Goal: Communication & Community: Answer question/provide support

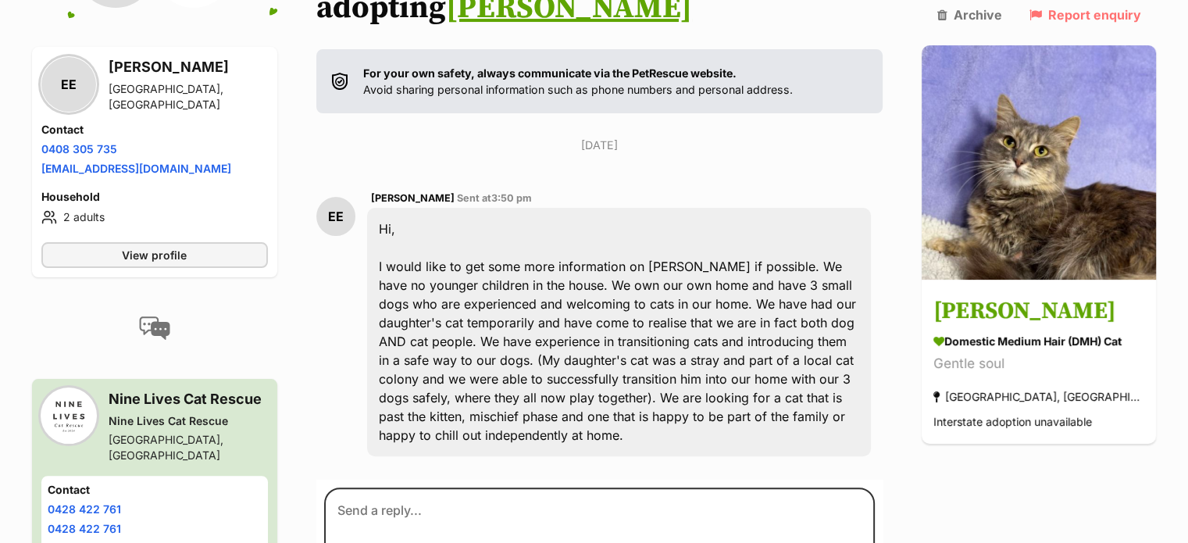
scroll to position [312, 0]
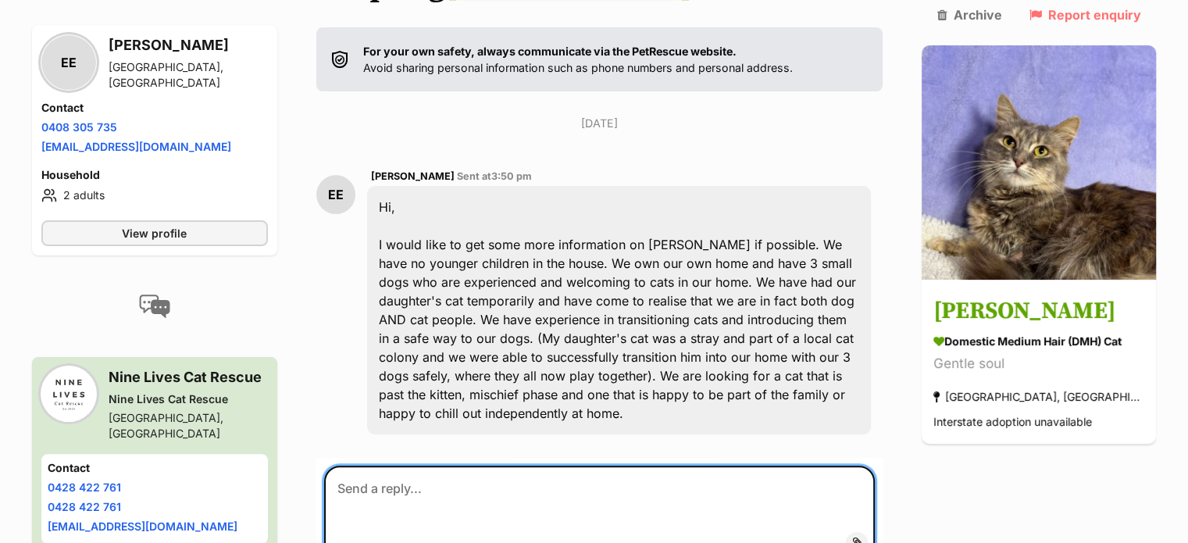
click at [413, 466] on textarea at bounding box center [599, 513] width 551 height 94
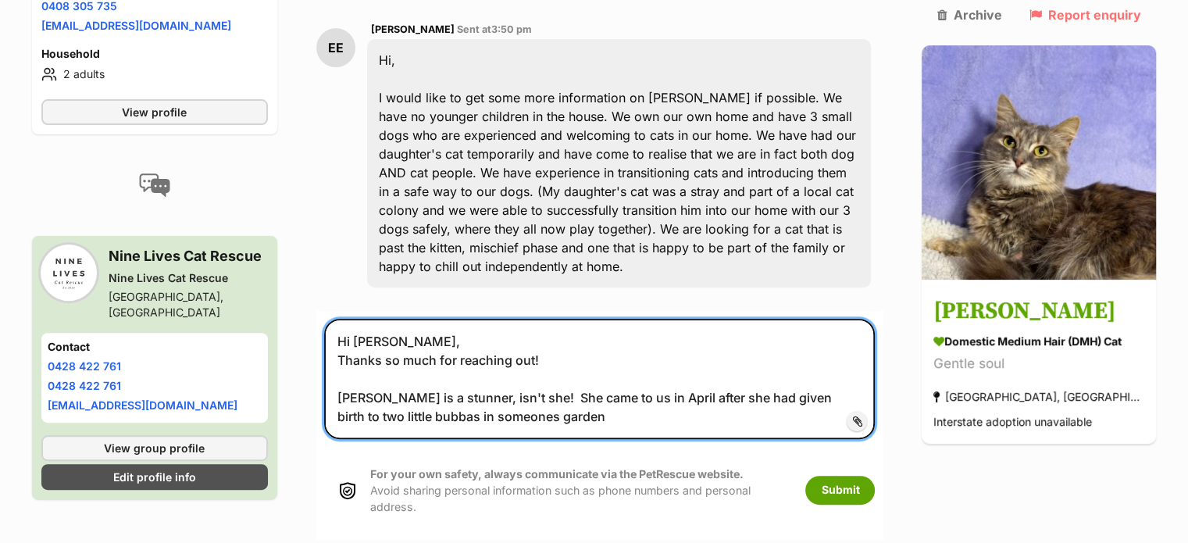
scroll to position [469, 0]
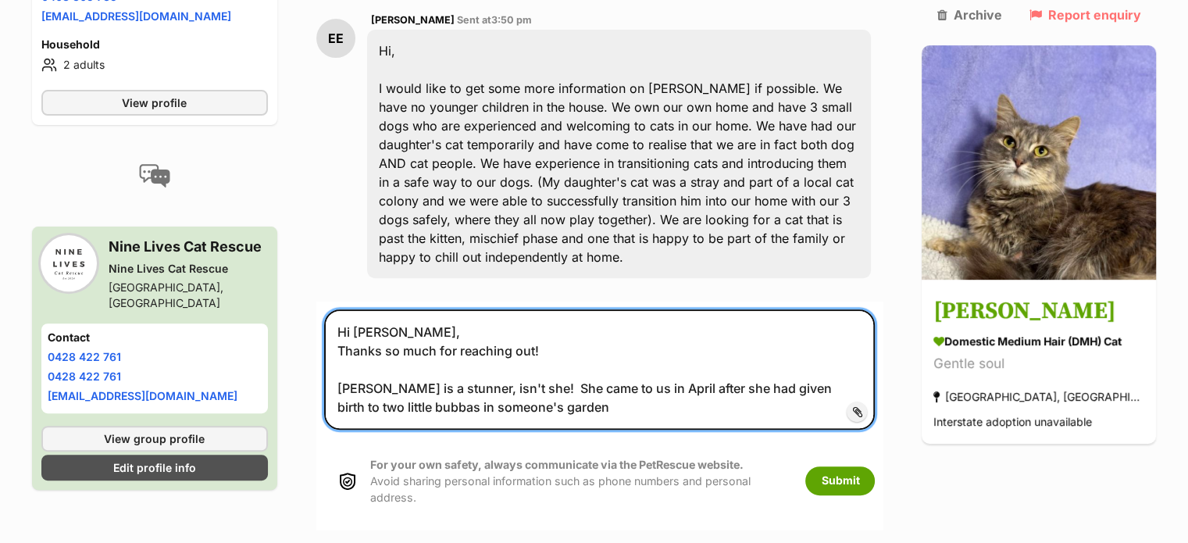
click at [530, 362] on textarea "Hi [PERSON_NAME], Thanks so much for reaching out! [PERSON_NAME] is a stunner, …" at bounding box center [599, 369] width 551 height 120
click at [514, 365] on textarea "Hi [PERSON_NAME], Thanks so much for reaching out! [PERSON_NAME] is a stunner, …" at bounding box center [599, 369] width 551 height 120
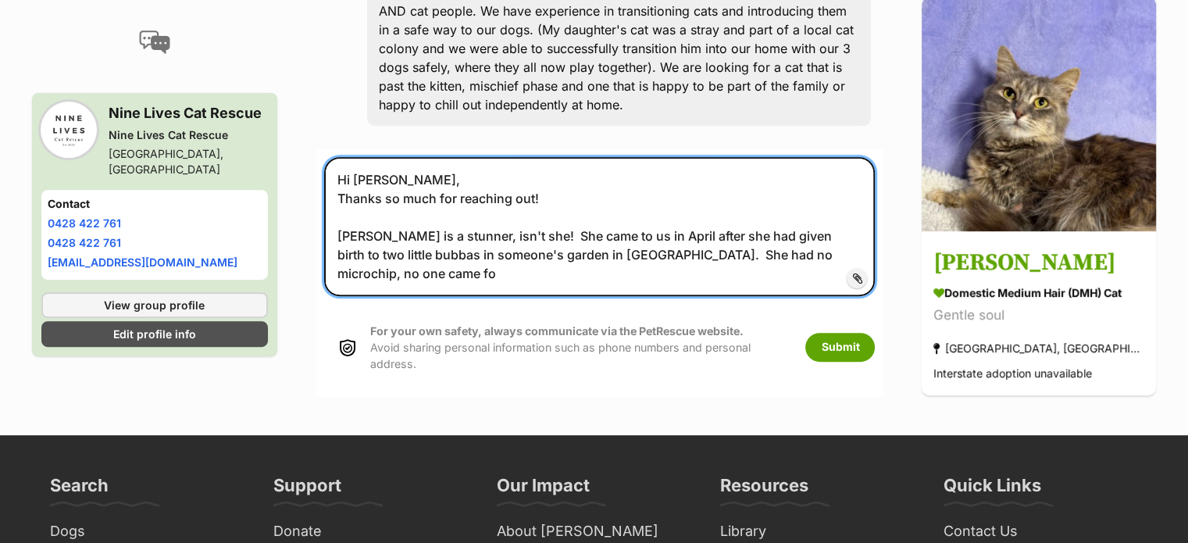
scroll to position [625, 0]
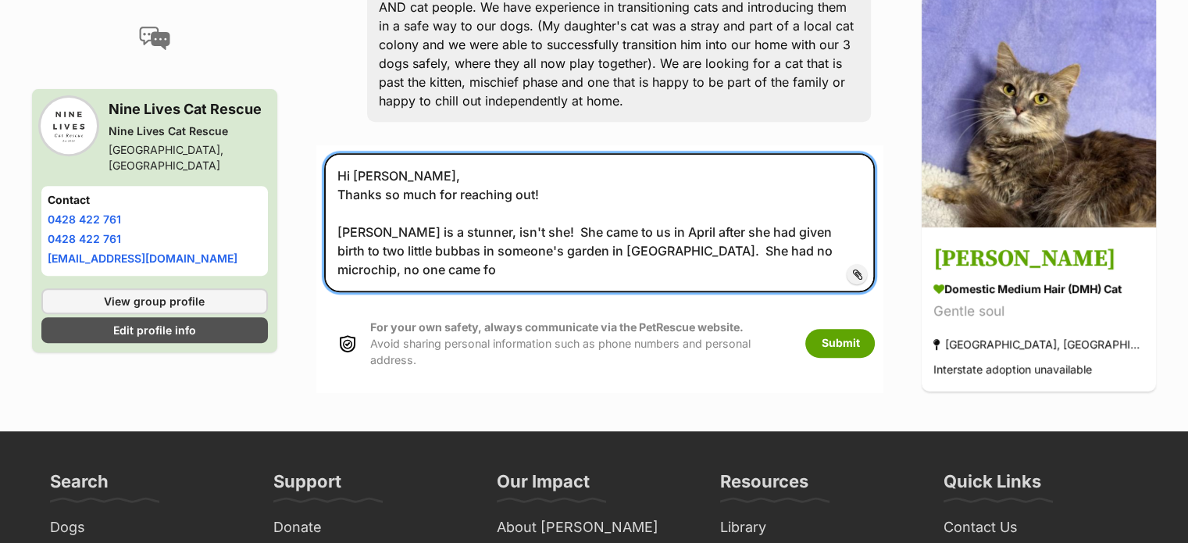
click at [844, 212] on textarea "Hi [PERSON_NAME], Thanks so much for reaching out! [PERSON_NAME] is a stunner, …" at bounding box center [599, 222] width 551 height 138
click at [848, 211] on textarea "Hi [PERSON_NAME], Thanks so much for reaching out! [PERSON_NAME] is a stunner, …" at bounding box center [599, 222] width 551 height 138
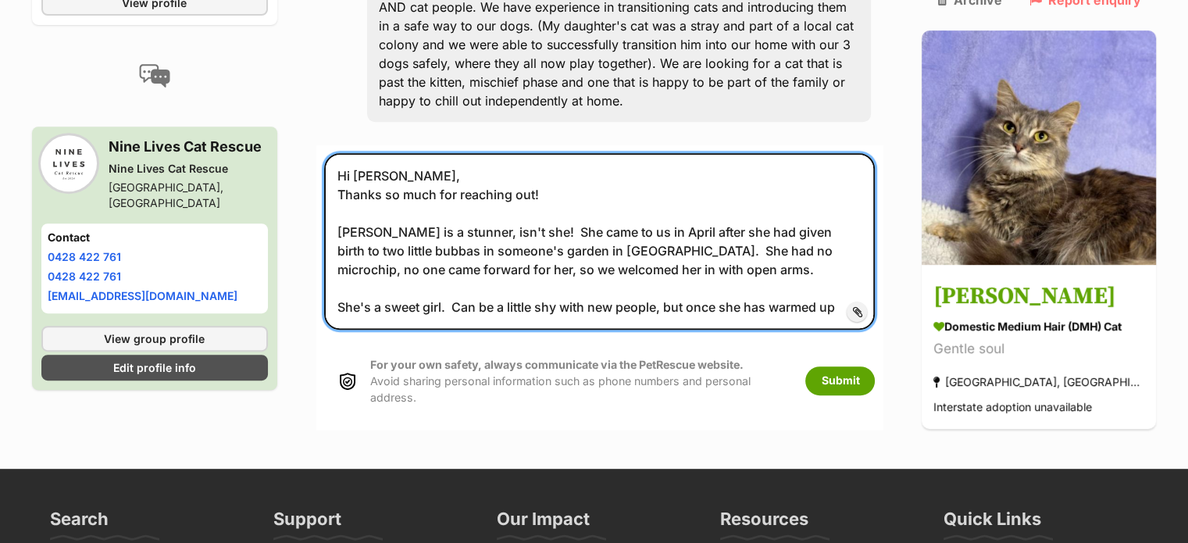
drag, startPoint x: 456, startPoint y: 266, endPoint x: 327, endPoint y: 260, distance: 129.0
click at [327, 260] on form "Hi [PERSON_NAME], Thanks so much for reaching out! [PERSON_NAME] is a stunner, …" at bounding box center [599, 287] width 567 height 284
click at [749, 262] on textarea "Hi [PERSON_NAME], Thanks so much for reaching out! [PERSON_NAME] is a stunner, …" at bounding box center [599, 241] width 551 height 176
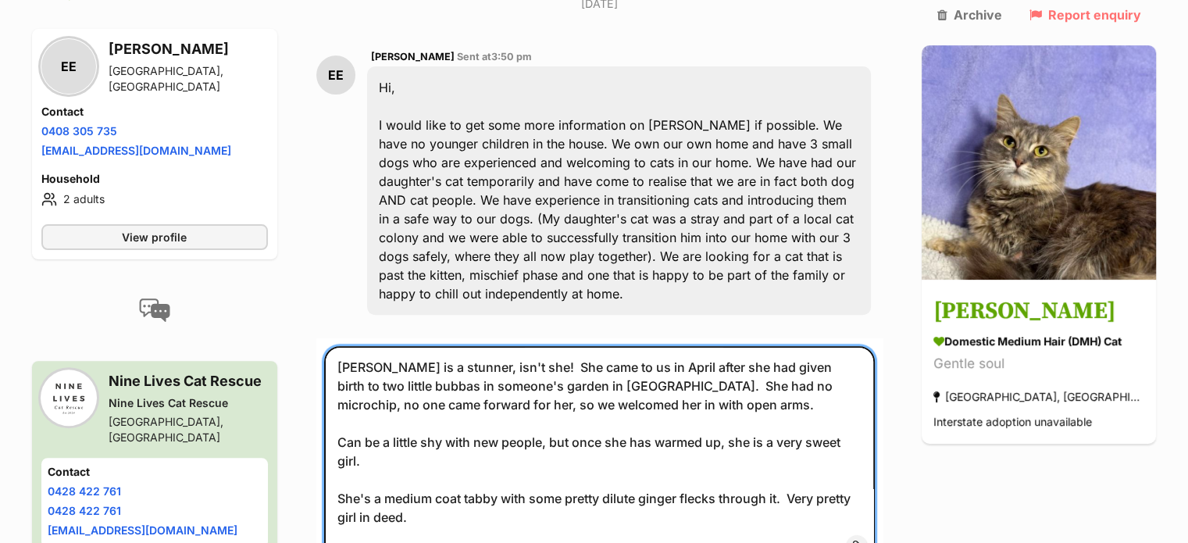
scroll to position [312, 0]
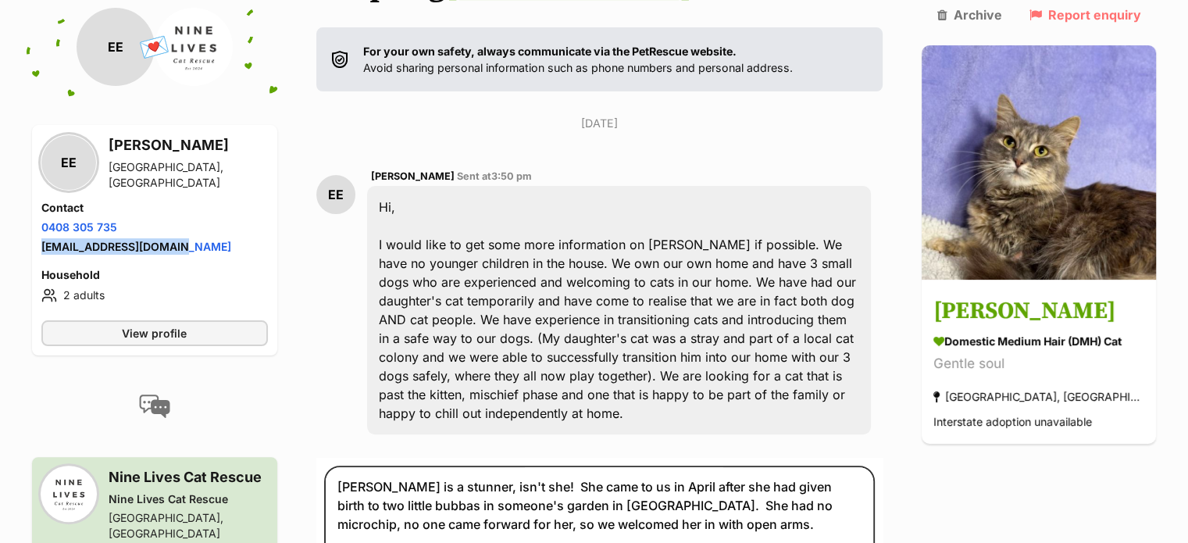
drag, startPoint x: 185, startPoint y: 227, endPoint x: 37, endPoint y: 225, distance: 148.4
click at [37, 225] on div "EE [PERSON_NAME][GEOGRAPHIC_DATA], [GEOGRAPHIC_DATA] Contact Phone number Phone…" at bounding box center [154, 240] width 245 height 230
copy link "[EMAIL_ADDRESS][DOMAIN_NAME]"
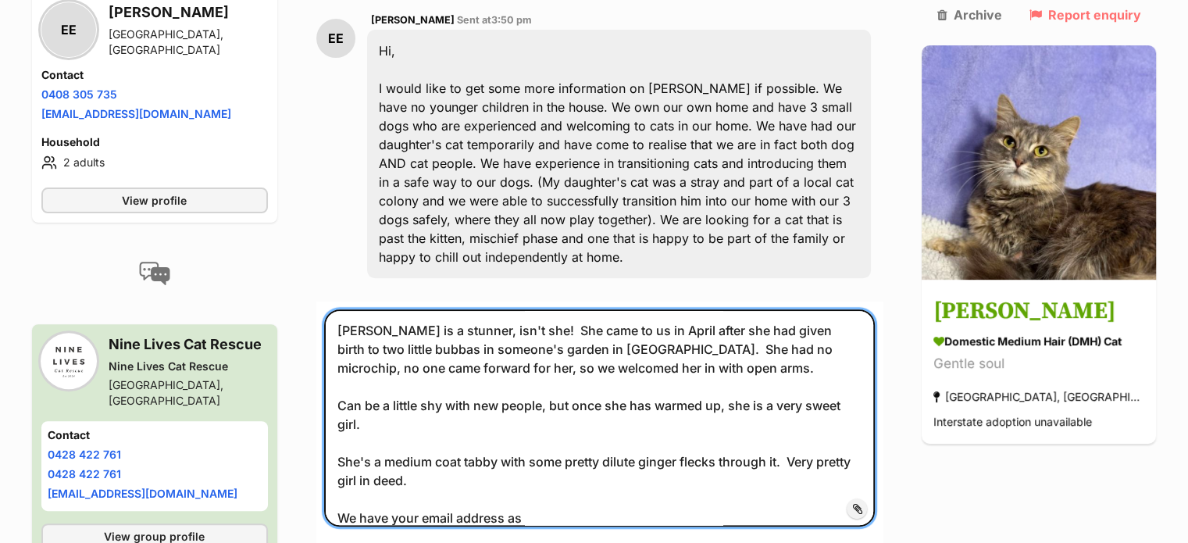
scroll to position [71, 0]
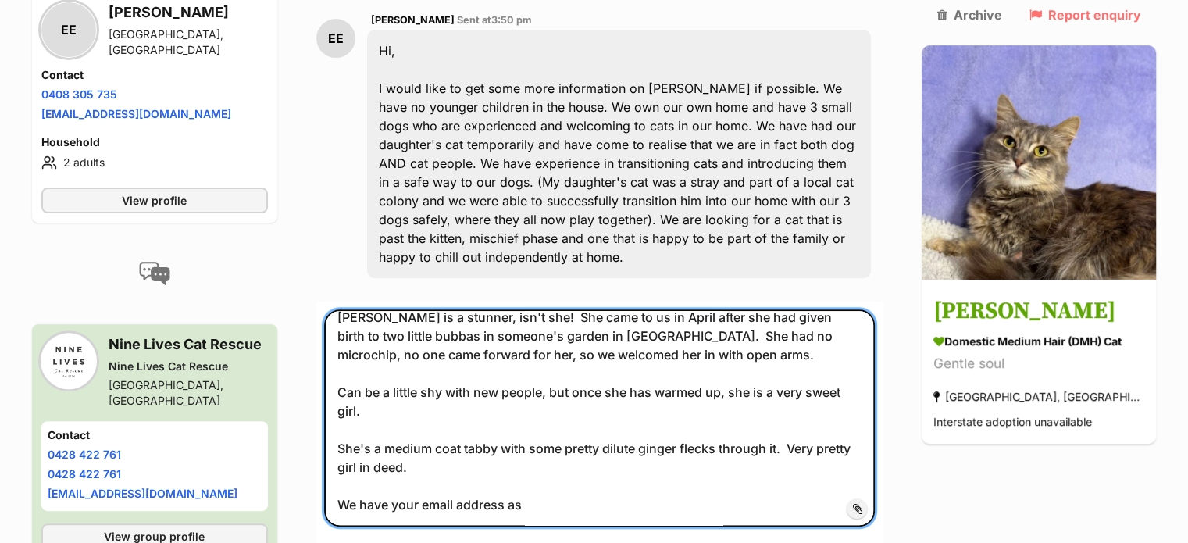
drag, startPoint x: 516, startPoint y: 472, endPoint x: 331, endPoint y: 469, distance: 184.3
click at [333, 469] on textarea "Hi [PERSON_NAME], Thanks so much for reaching out! [PERSON_NAME] is a stunner, …" at bounding box center [599, 417] width 551 height 217
paste textarea "[EMAIL_ADDRESS][DOMAIN_NAME]"
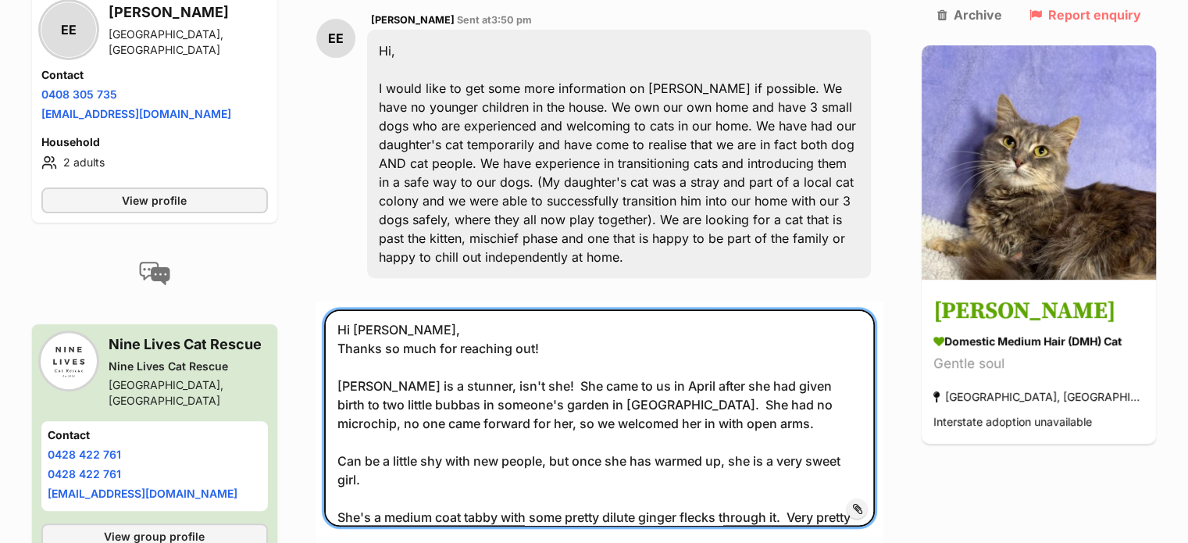
scroll to position [0, 0]
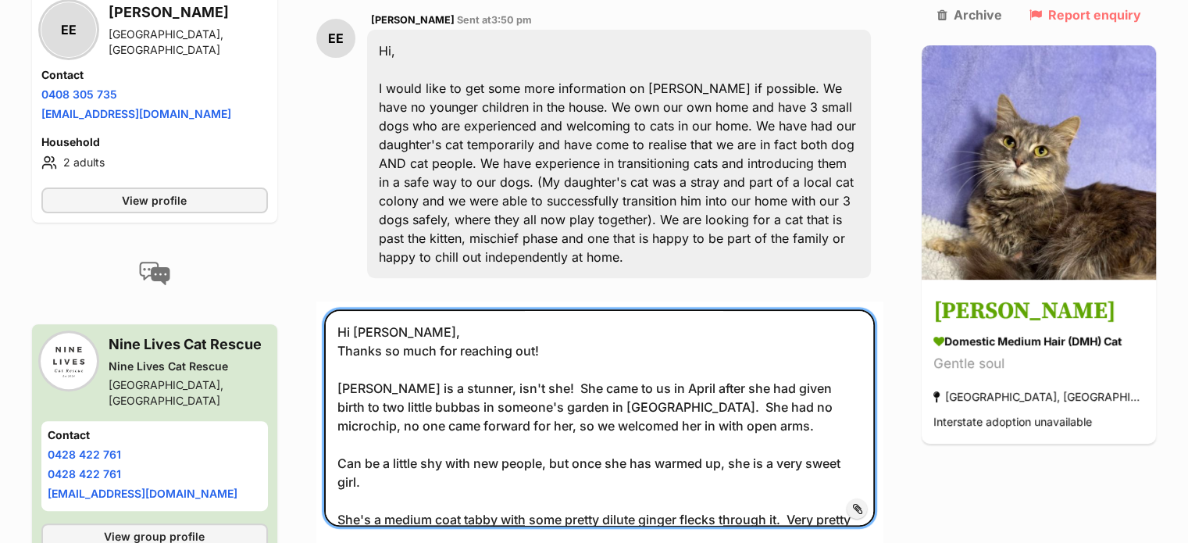
click at [555, 309] on textarea "Hi [PERSON_NAME], Thanks so much for reaching out! [PERSON_NAME] is a stunner, …" at bounding box center [599, 417] width 551 height 217
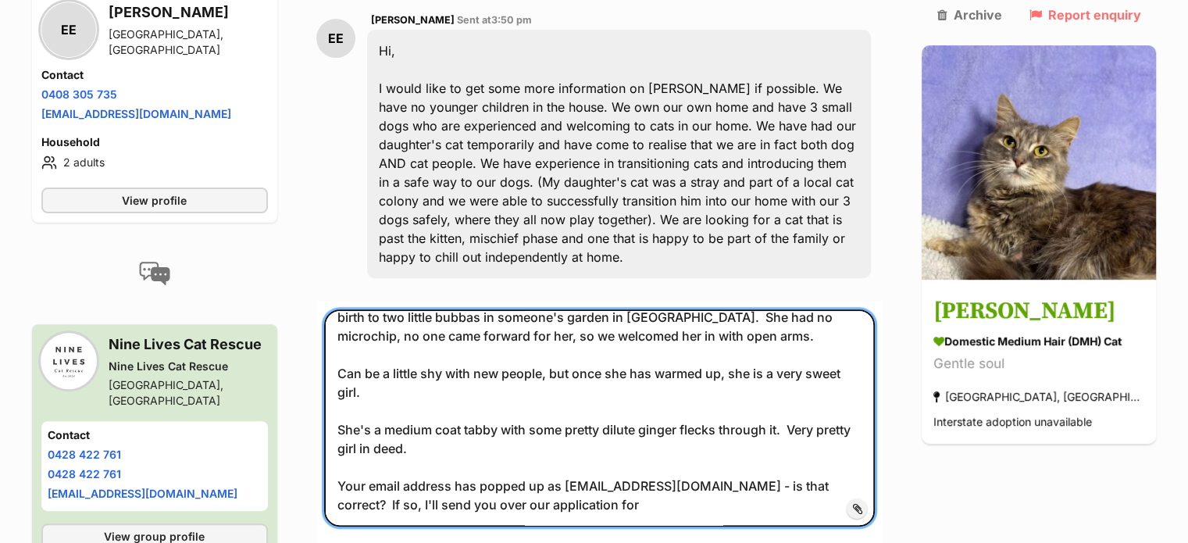
scroll to position [547, 0]
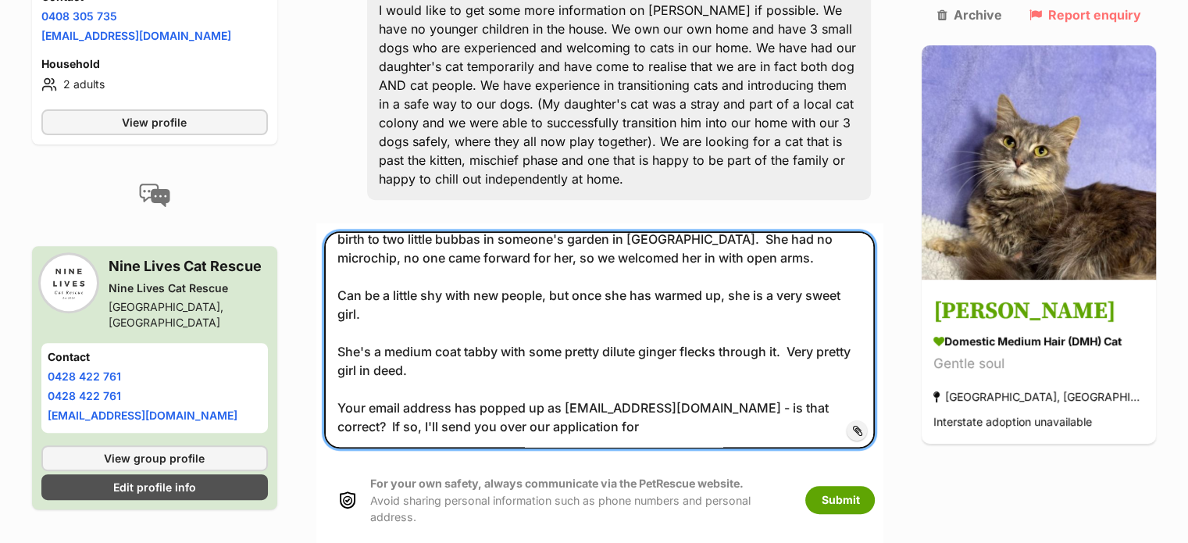
click at [594, 383] on textarea "Hi [PERSON_NAME], Thanks so much for reaching out! It's always the way - people…" at bounding box center [599, 339] width 551 height 217
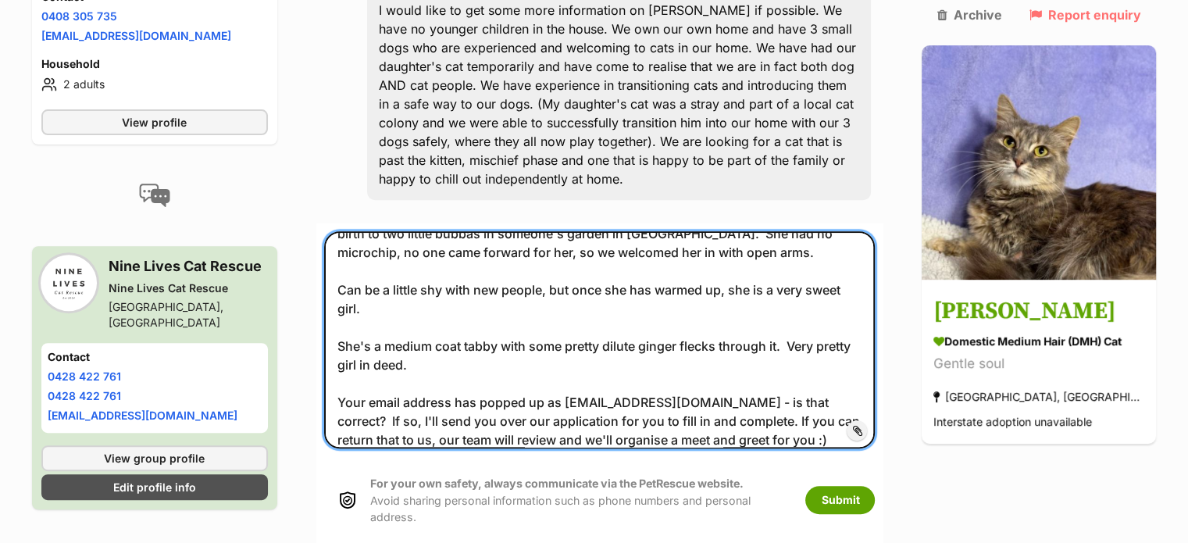
click at [603, 396] on textarea "Hi [PERSON_NAME], Thanks so much for reaching out! It's always the way - people…" at bounding box center [599, 339] width 551 height 217
click at [819, 399] on textarea "Hi [PERSON_NAME], Thanks so much for reaching out! It's always the way - people…" at bounding box center [599, 339] width 551 height 217
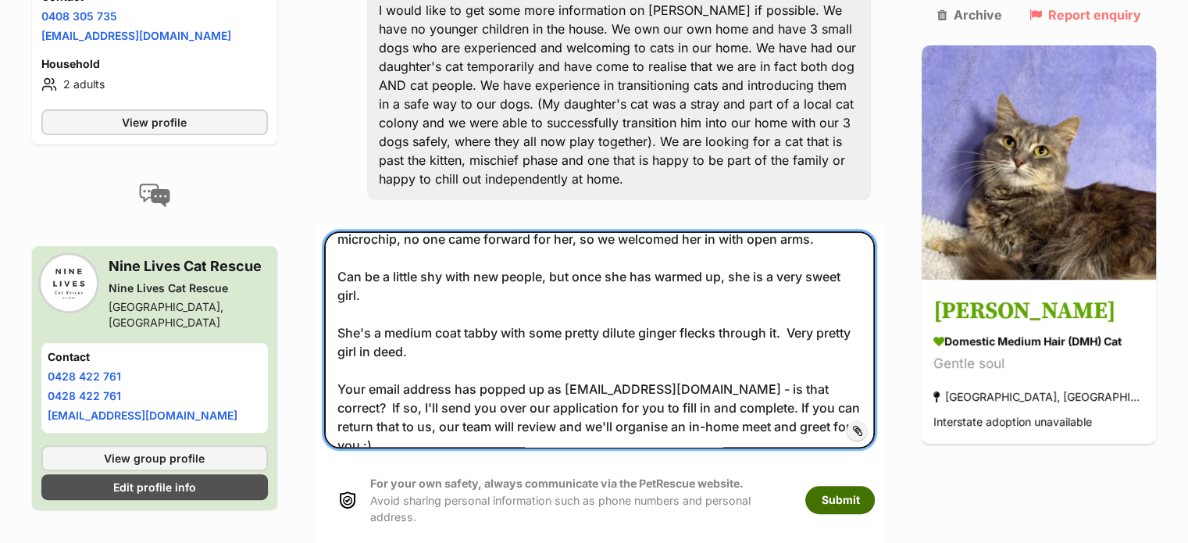
type textarea "Hi [PERSON_NAME], Thanks so much for reaching out! It's always the way - people…"
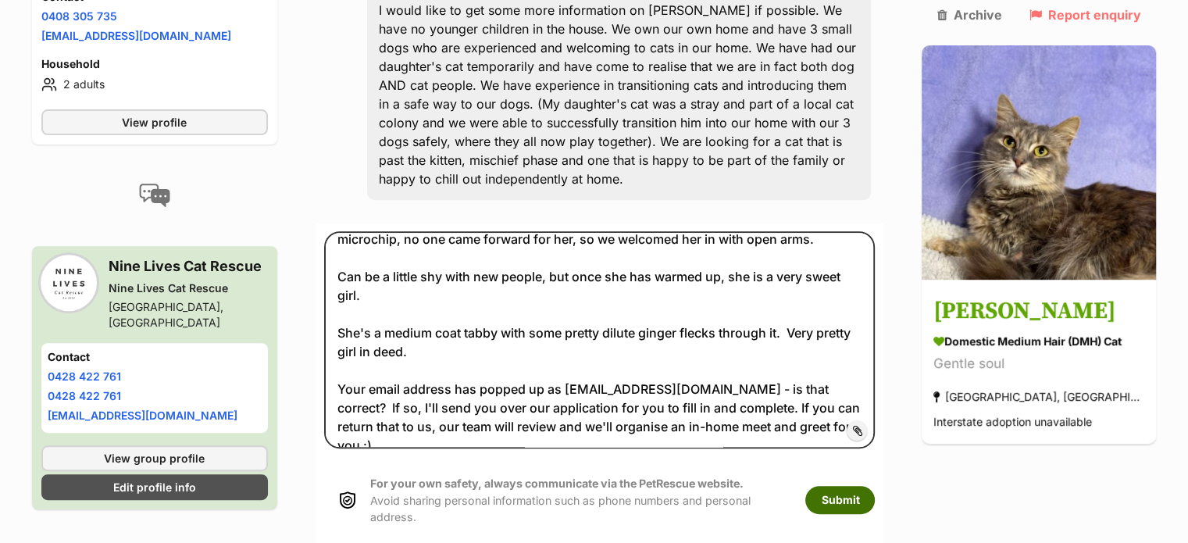
click at [844, 486] on button "Submit" at bounding box center [840, 500] width 70 height 28
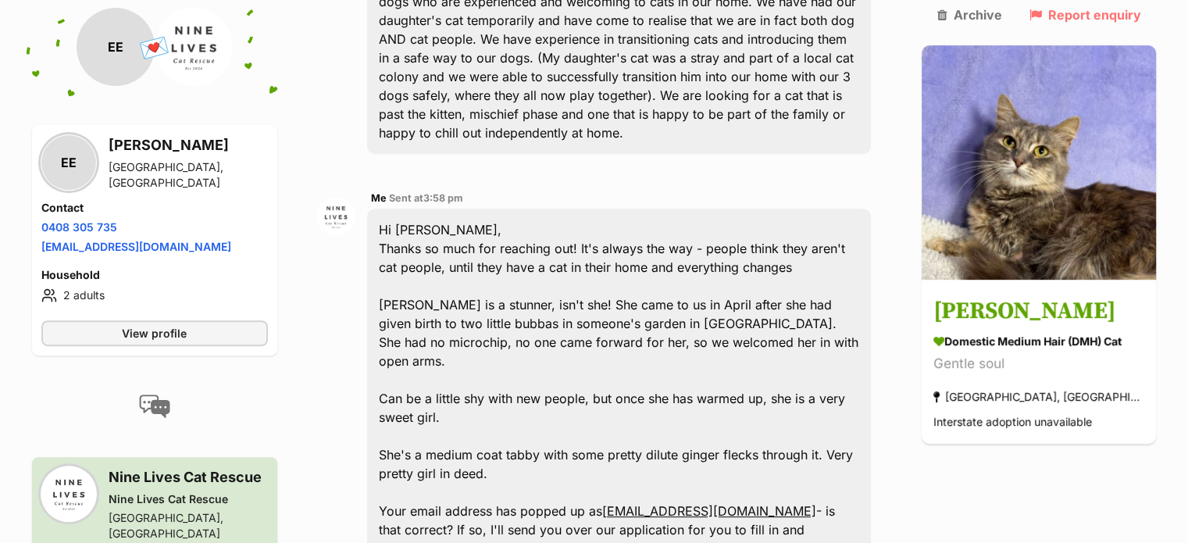
scroll to position [659, 0]
